Goal: Navigation & Orientation: Go to known website

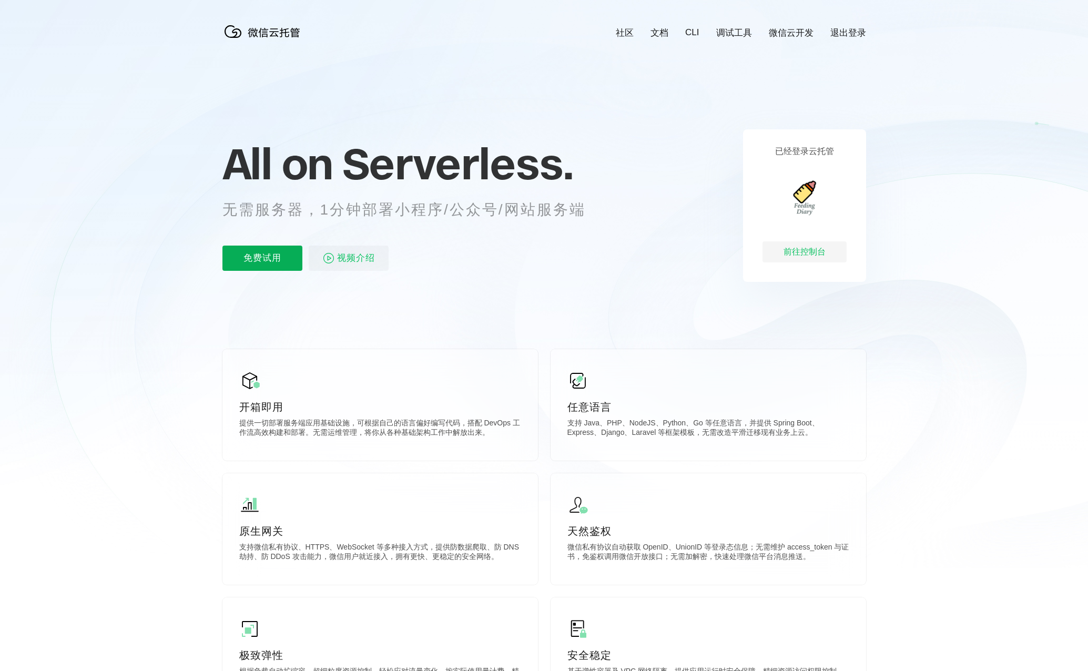
scroll to position [0, 1869]
click at [795, 250] on div "前往控制台" at bounding box center [804, 251] width 84 height 21
click at [808, 256] on div "前往控制台" at bounding box center [804, 251] width 84 height 21
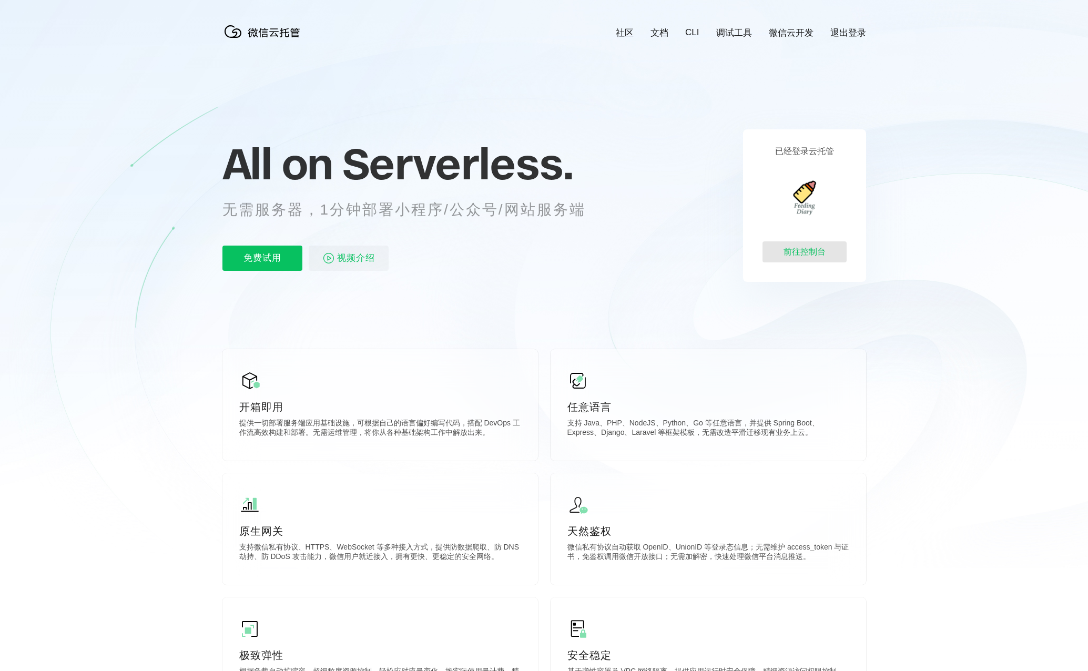
click at [814, 257] on div "前往控制台" at bounding box center [804, 251] width 84 height 21
